Goal: Find contact information: Obtain details needed to contact an individual or organization

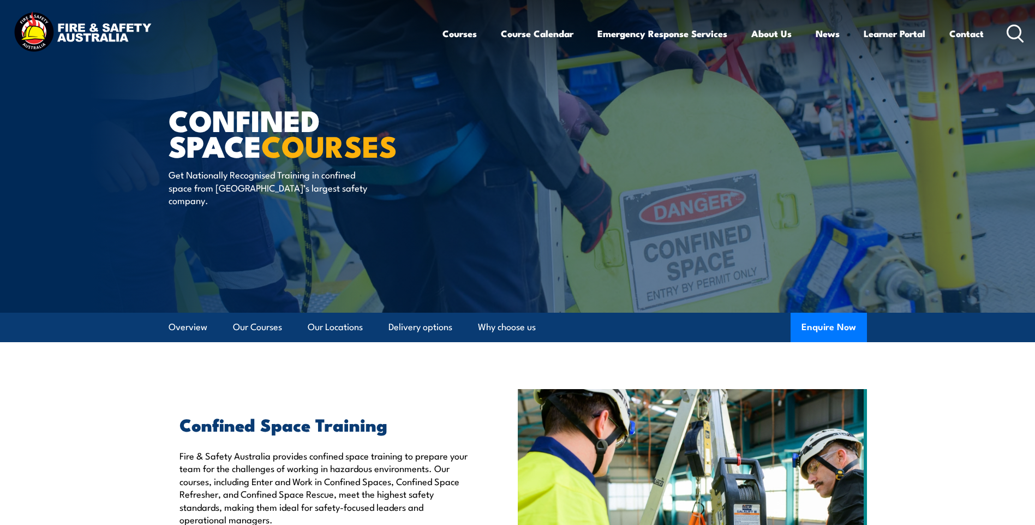
scroll to position [273, 0]
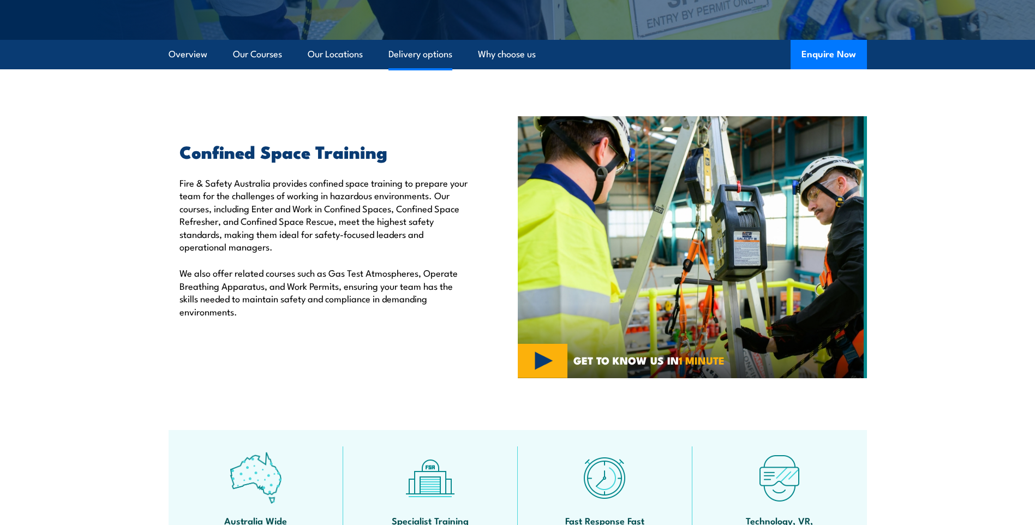
click at [411, 59] on link "Delivery options" at bounding box center [420, 54] width 64 height 29
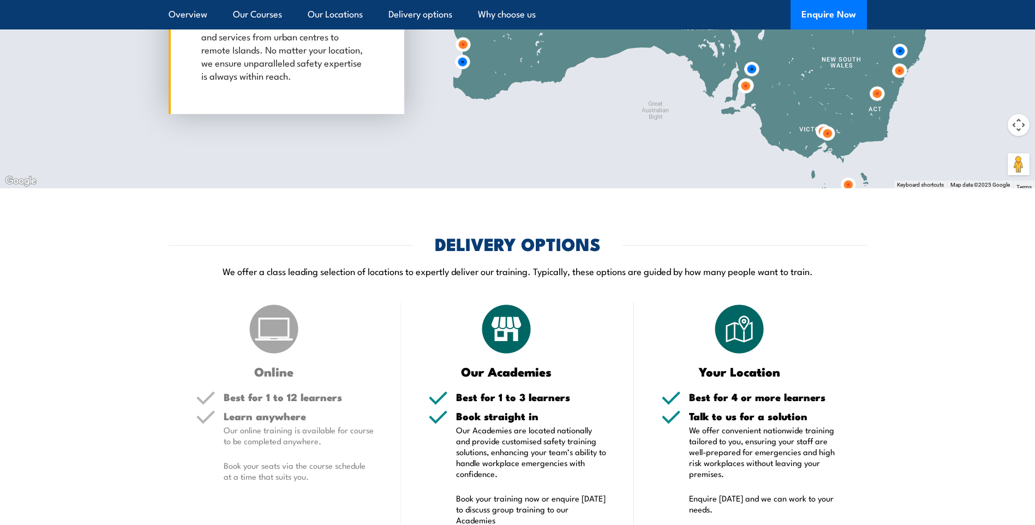
scroll to position [1615, 0]
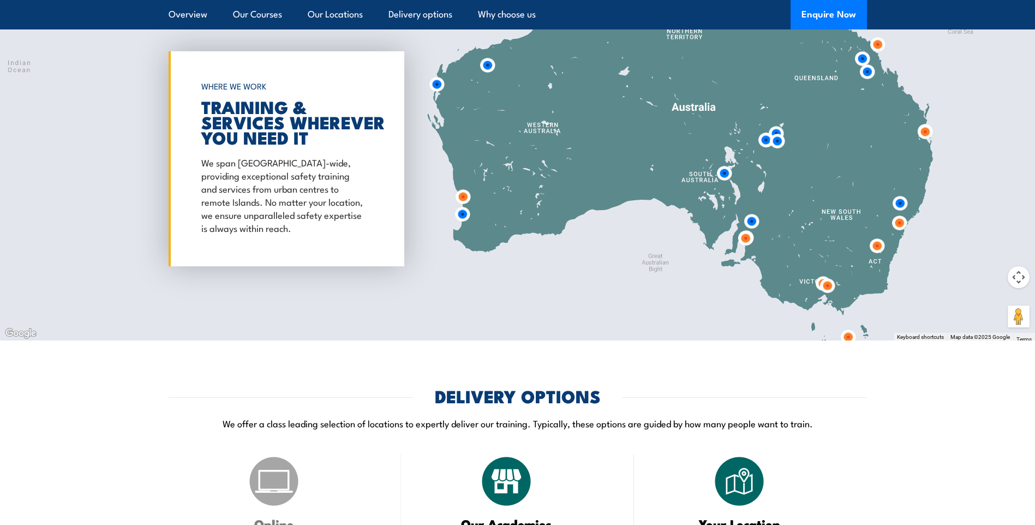
click at [438, 85] on img at bounding box center [437, 84] width 20 height 20
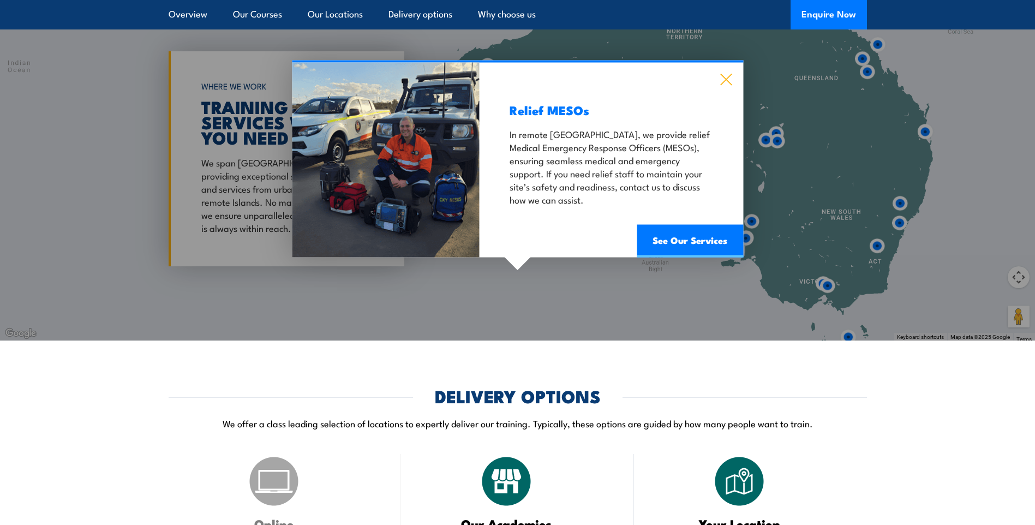
click at [727, 78] on icon at bounding box center [726, 80] width 13 height 12
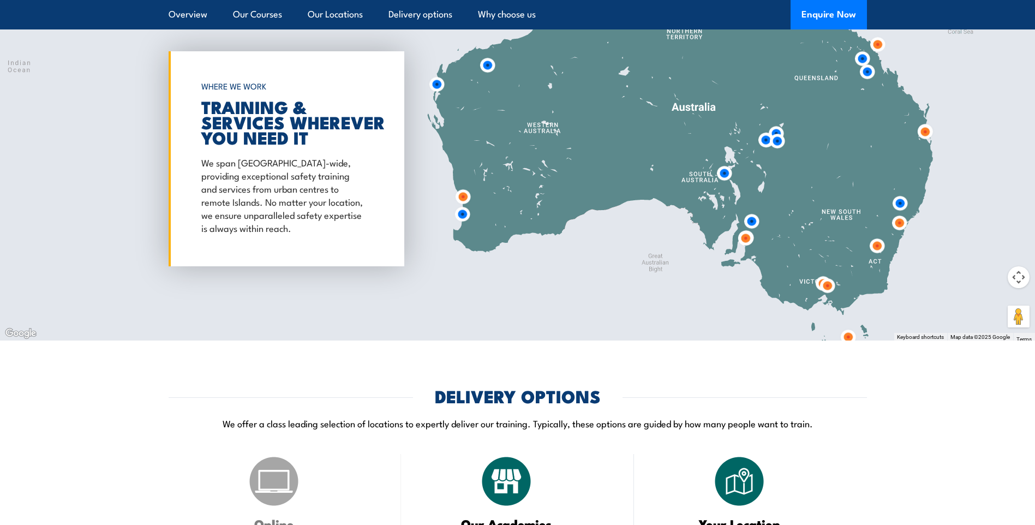
click at [486, 67] on img at bounding box center [487, 65] width 20 height 20
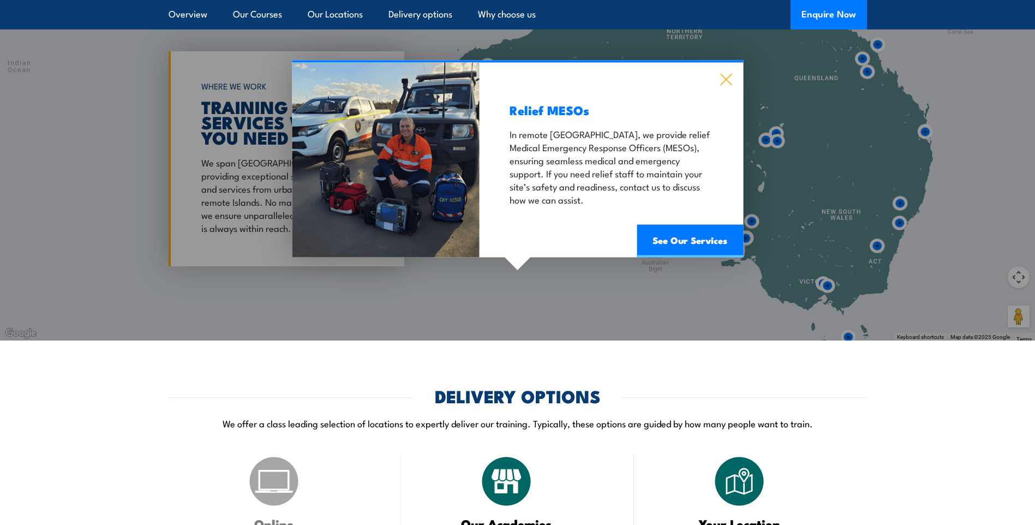
click at [722, 77] on icon at bounding box center [726, 80] width 13 height 12
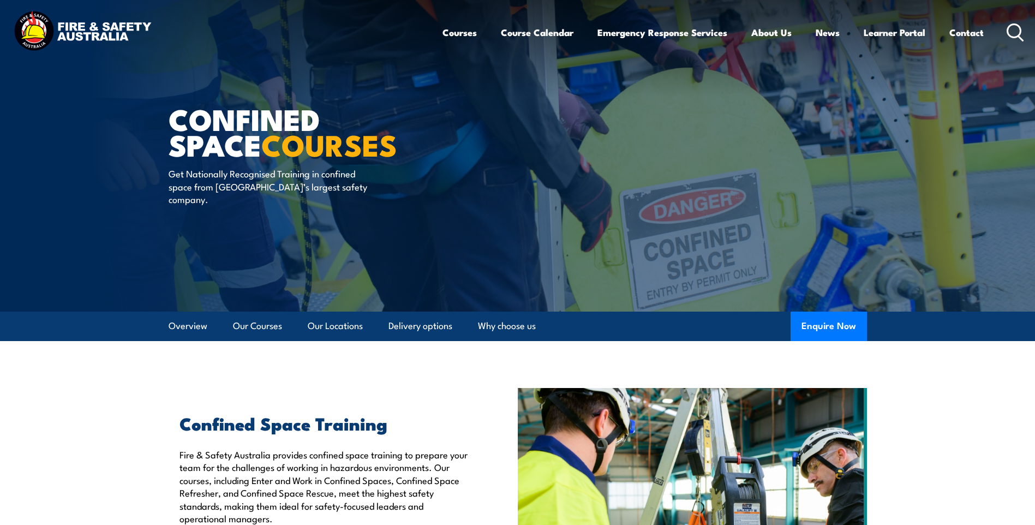
scroll to position [0, 0]
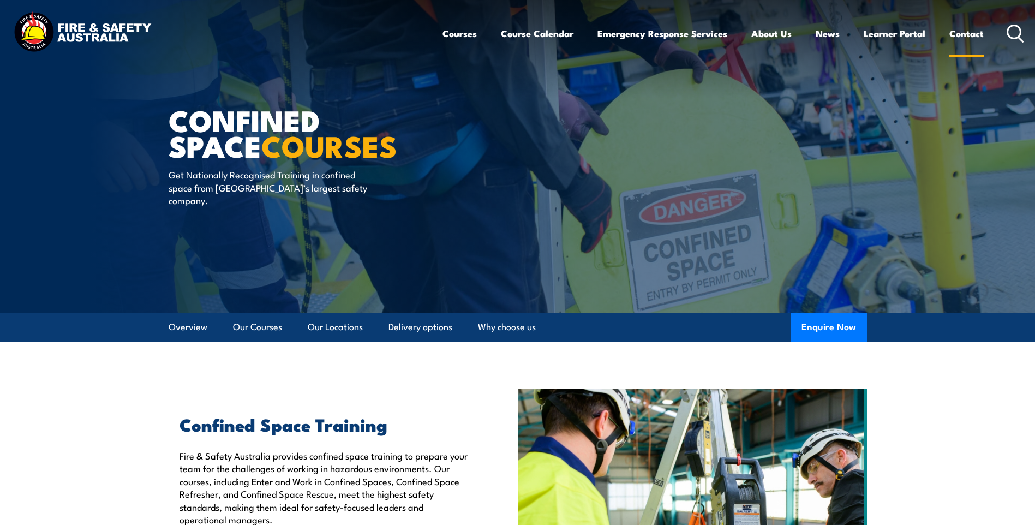
click at [967, 37] on link "Contact" at bounding box center [966, 33] width 34 height 29
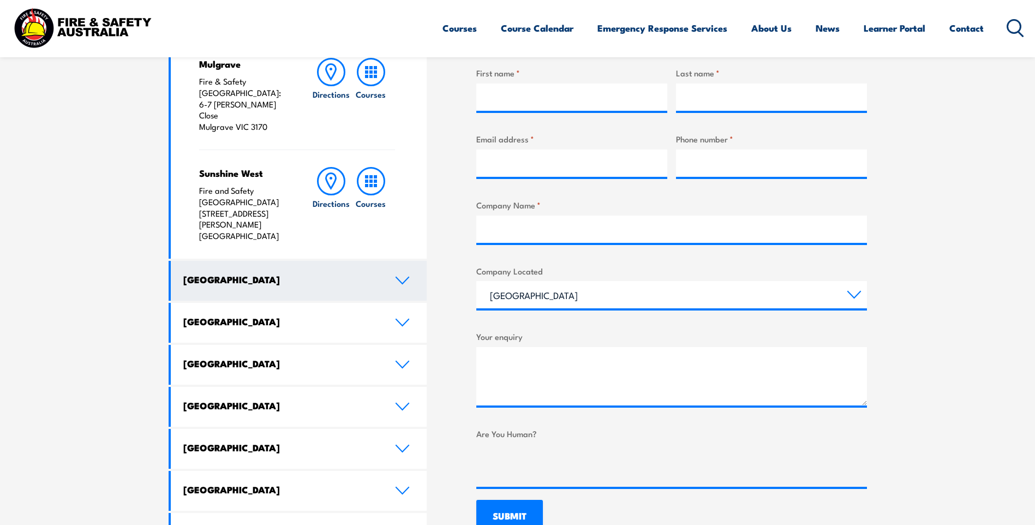
scroll to position [436, 0]
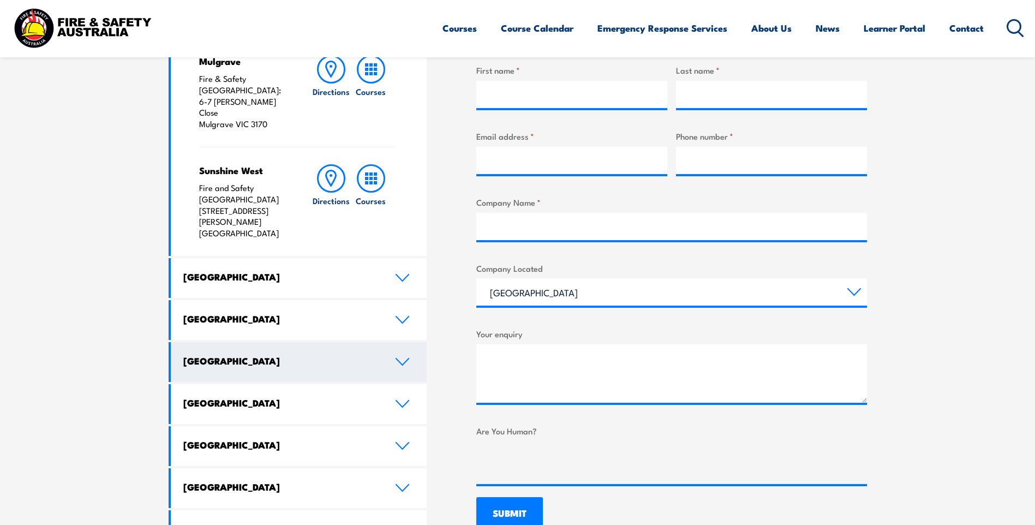
click at [309, 342] on link "[GEOGRAPHIC_DATA]" at bounding box center [299, 362] width 256 height 40
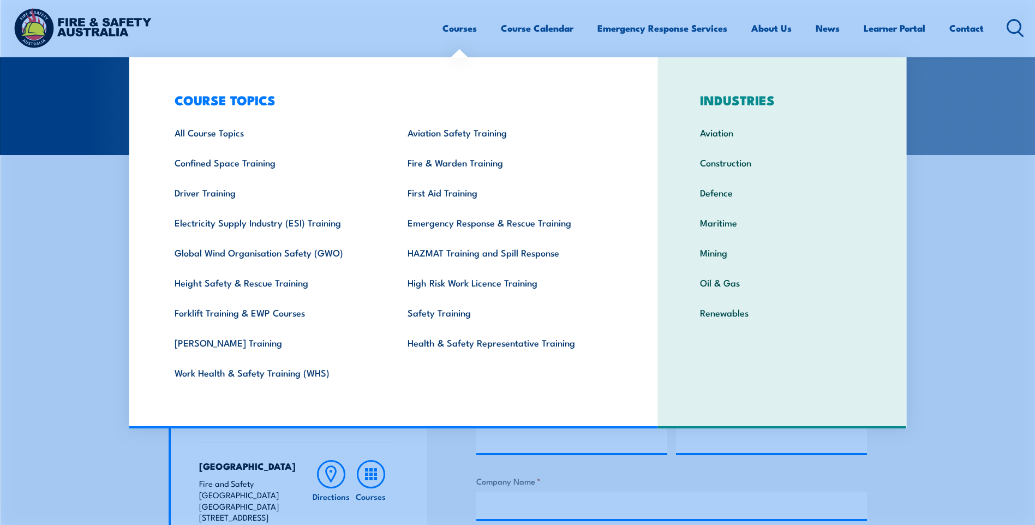
scroll to position [164, 0]
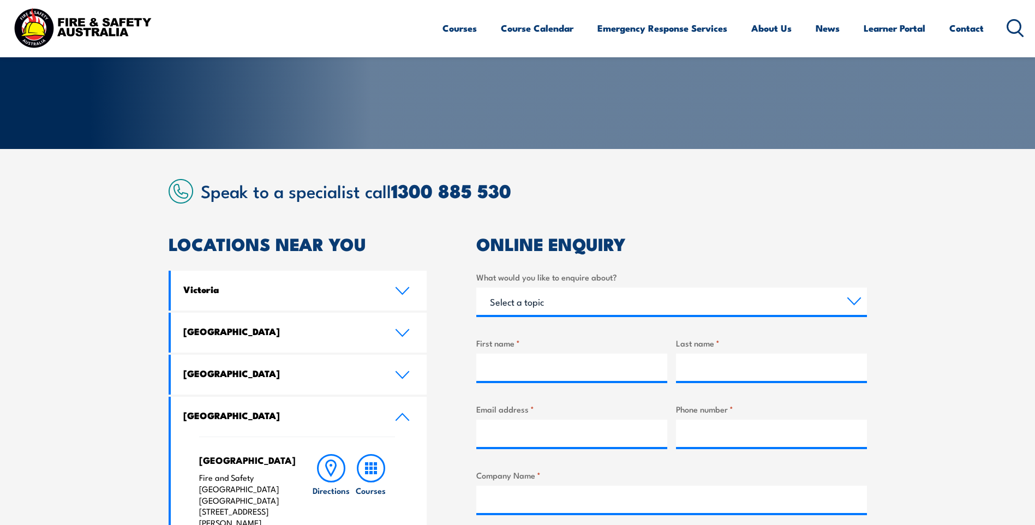
click at [45, 324] on section "Speak to a specialist call 1300 885 530 LOCATIONS NEAR YOU Victoria Mulgrave Fi…" at bounding box center [517, 491] width 1035 height 685
click at [427, 186] on link "1300 885 530" at bounding box center [451, 190] width 120 height 29
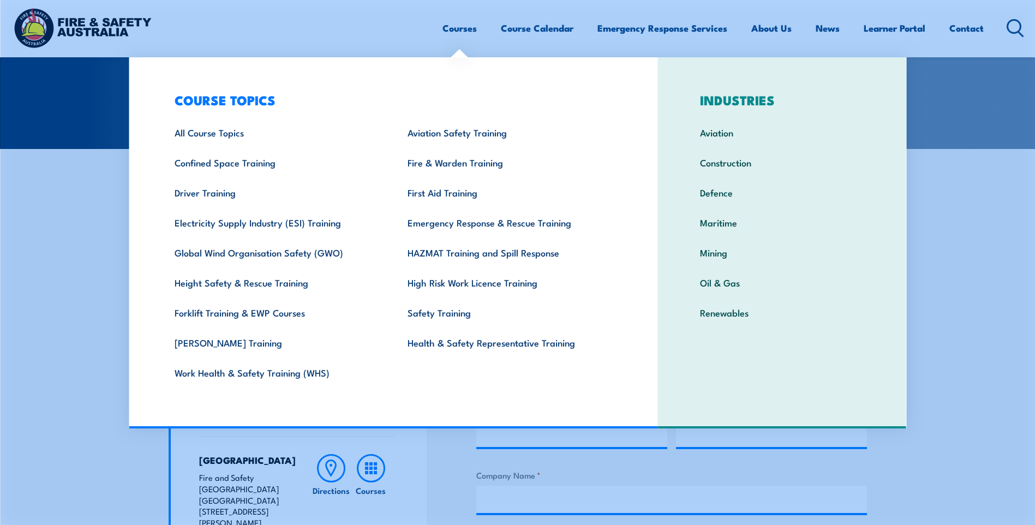
click at [460, 36] on link "Courses" at bounding box center [459, 28] width 34 height 29
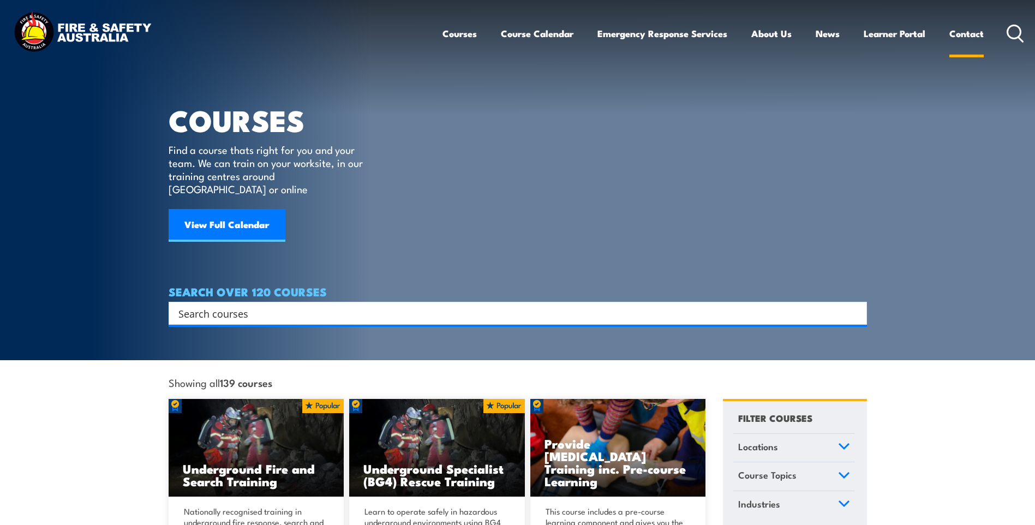
click at [961, 33] on link "Contact" at bounding box center [966, 33] width 34 height 29
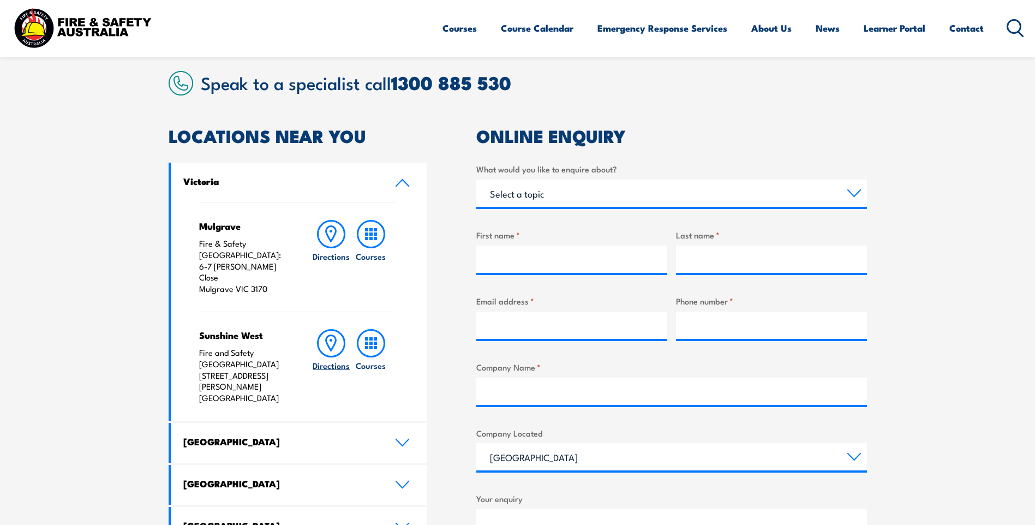
scroll to position [273, 0]
